Goal: Complete application form

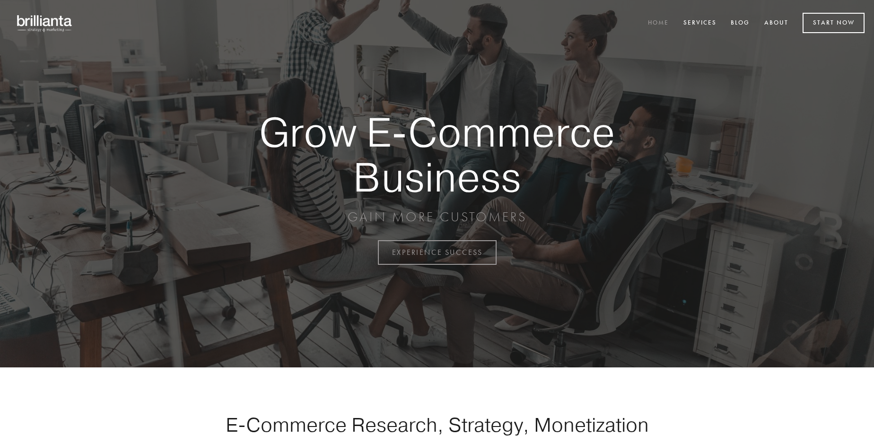
scroll to position [2480, 0]
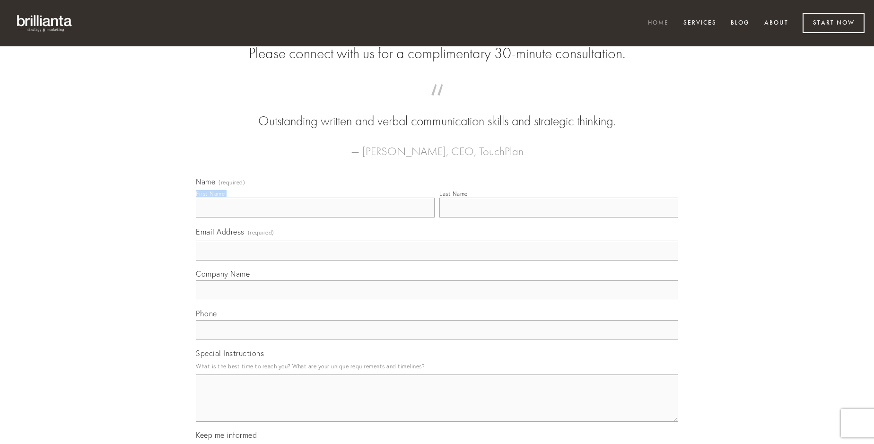
type input "[PERSON_NAME]"
click at [559, 218] on input "Last Name" at bounding box center [559, 208] width 239 height 20
type input "[PERSON_NAME]"
click at [437, 261] on input "Email Address (required)" at bounding box center [437, 251] width 483 height 20
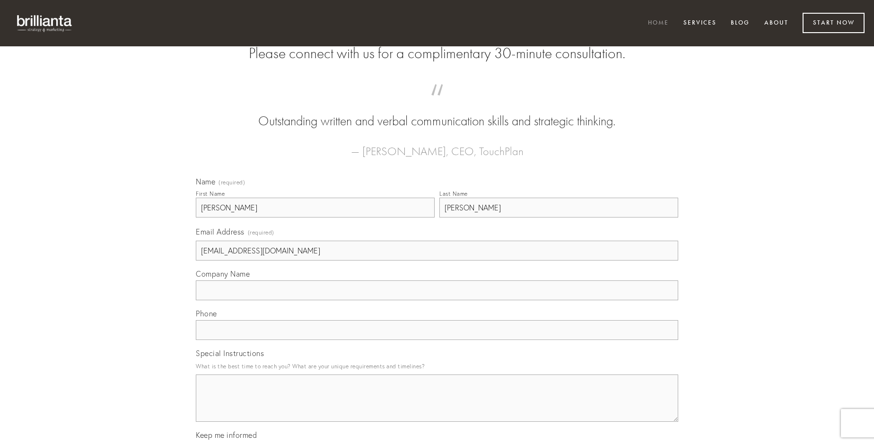
type input "[EMAIL_ADDRESS][DOMAIN_NAME]"
click at [437, 300] on input "Company Name" at bounding box center [437, 291] width 483 height 20
type input "tyrannus"
click at [437, 340] on input "text" at bounding box center [437, 330] width 483 height 20
click at [437, 407] on textarea "Special Instructions" at bounding box center [437, 398] width 483 height 47
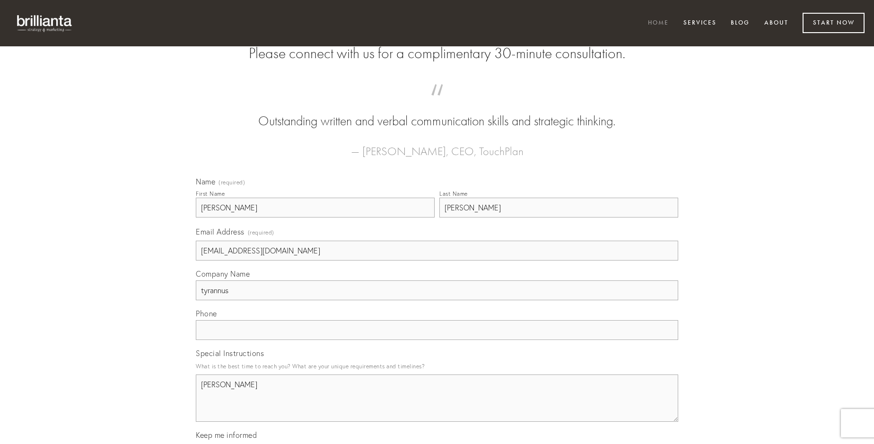
type textarea "[PERSON_NAME]"
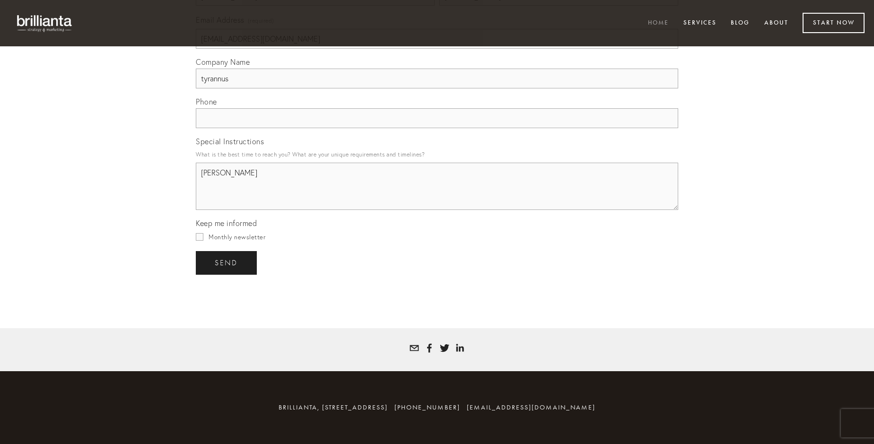
click at [227, 263] on span "send" at bounding box center [226, 263] width 23 height 9
